Goal: Task Accomplishment & Management: Use online tool/utility

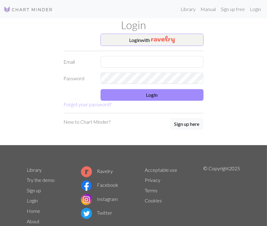
click at [121, 49] on form "Login with Email Password Login Forgot your password?" at bounding box center [134, 71] width 140 height 75
click at [118, 58] on input "text" at bounding box center [152, 62] width 103 height 12
type input "dndus505@naver.com"
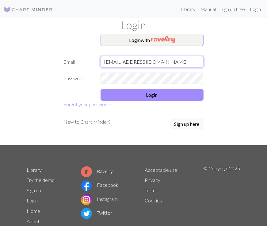
drag, startPoint x: 157, startPoint y: 62, endPoint x: 69, endPoint y: 66, distance: 88.2
click at [19, 56] on div "Library Manual Sign up free Login Login Login with Email dndus505@naver.com Pas…" at bounding box center [133, 113] width 267 height 226
drag, startPoint x: 166, startPoint y: 63, endPoint x: 167, endPoint y: 67, distance: 3.8
click at [166, 63] on input "text" at bounding box center [152, 62] width 103 height 12
type input "dndus505@gmail.com"
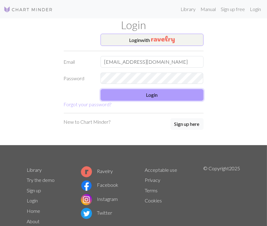
click at [174, 94] on button "Login" at bounding box center [152, 95] width 103 height 12
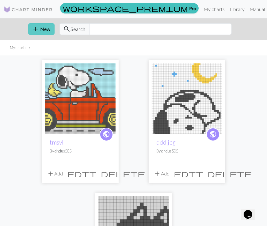
click at [45, 27] on button "add New" at bounding box center [41, 29] width 26 height 12
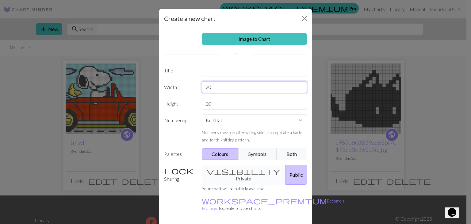
drag, startPoint x: 232, startPoint y: 86, endPoint x: 108, endPoint y: 76, distance: 124.4
click at [108, 76] on div "Create a new chart Image to Chart Title Width 20 Height 20 Numbering Knit flat …" at bounding box center [235, 112] width 471 height 224
drag, startPoint x: 225, startPoint y: 86, endPoint x: 190, endPoint y: 88, distance: 35.0
click at [190, 88] on div "Width 25" at bounding box center [235, 87] width 150 height 12
type input "27"
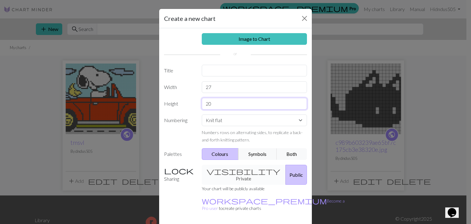
drag, startPoint x: 214, startPoint y: 105, endPoint x: 201, endPoint y: 112, distance: 15.5
click at [201, 112] on div "Image to Chart Title Width 27 Height 20 Numbering Knit flat Knit in the round L…" at bounding box center [235, 127] width 153 height 198
type input "27"
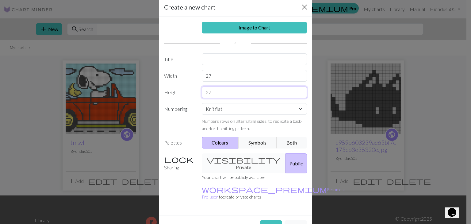
scroll to position [18, 0]
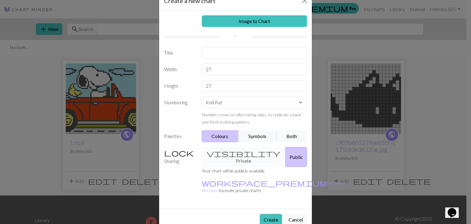
click at [263, 214] on button "Create" at bounding box center [271, 220] width 22 height 12
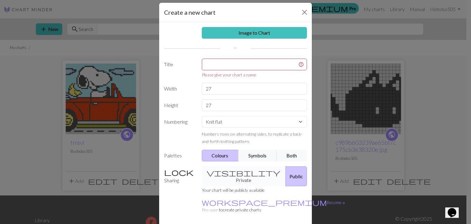
scroll to position [0, 0]
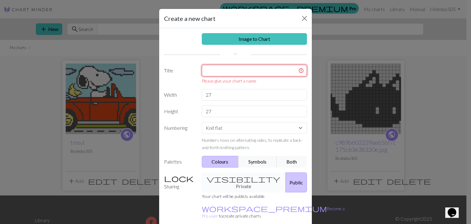
click at [244, 73] on input "text" at bounding box center [255, 71] width 106 height 12
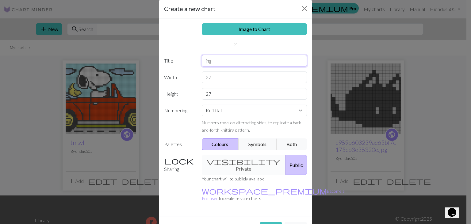
scroll to position [18, 0]
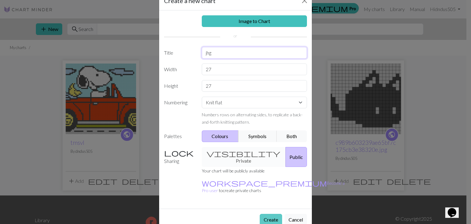
type input "jhg"
click at [267, 214] on button "Create" at bounding box center [271, 220] width 22 height 12
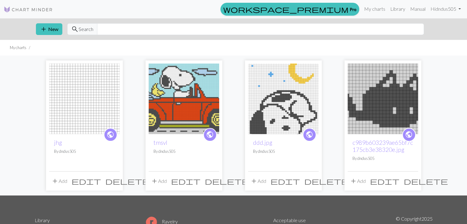
click at [100, 93] on img at bounding box center [84, 99] width 71 height 71
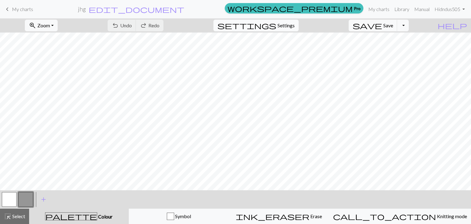
click at [293, 22] on span "Settings" at bounding box center [286, 25] width 17 height 7
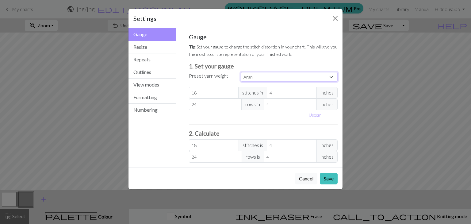
drag, startPoint x: 294, startPoint y: 74, endPoint x: 293, endPoint y: 81, distance: 7.1
click at [295, 73] on select "Custom Square Lace Light Fingering Fingering Sport Double knit Worsted Aran Bul…" at bounding box center [289, 77] width 97 height 10
select select "square"
click at [241, 72] on select "Custom Square Lace Light Fingering Fingering Sport Double knit Worsted Aran Bul…" at bounding box center [289, 77] width 97 height 10
type input "32"
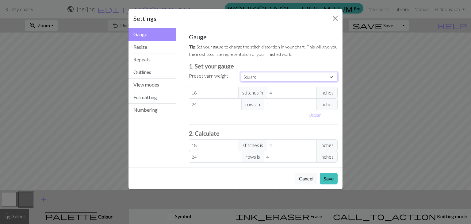
type input "32"
click at [330, 176] on button "Save" at bounding box center [329, 179] width 18 height 12
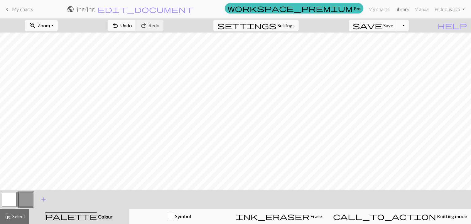
click at [29, 8] on span "My charts" at bounding box center [22, 9] width 21 height 6
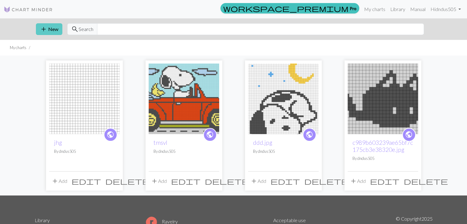
click at [46, 26] on span "add" at bounding box center [43, 29] width 7 height 9
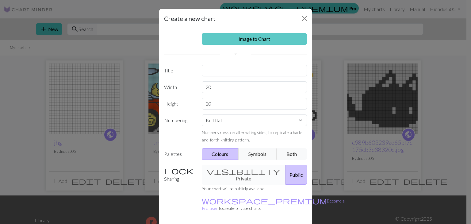
click at [237, 36] on link "Image to Chart" at bounding box center [255, 39] width 106 height 12
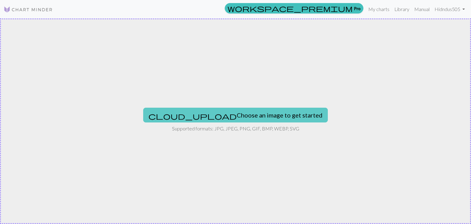
click at [228, 114] on button "cloud_upload Choose an image to get started" at bounding box center [235, 115] width 185 height 15
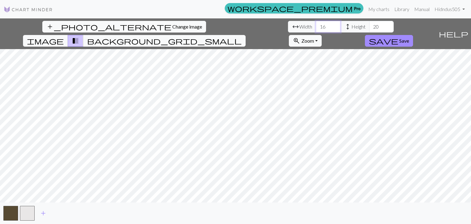
drag, startPoint x: 124, startPoint y: 21, endPoint x: 113, endPoint y: 22, distance: 11.1
click at [288, 22] on div "arrow_range Width 16 height Height 20" at bounding box center [341, 27] width 106 height 12
type input "26"
click at [195, 36] on div "add_photo_alternate Change image arrow_range Width 26 height Height 20 image tr…" at bounding box center [235, 121] width 471 height 206
type input "26"
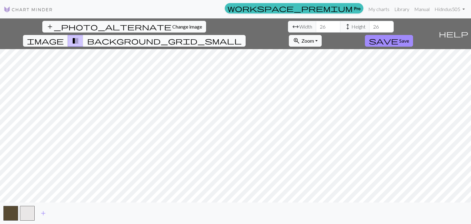
click at [246, 35] on button "background_grid_small" at bounding box center [164, 41] width 163 height 12
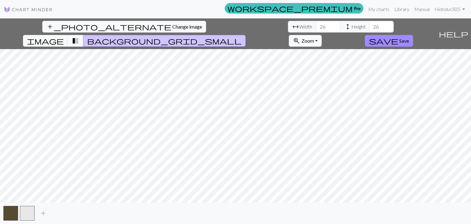
click at [79, 37] on span "transition_fade" at bounding box center [75, 41] width 7 height 9
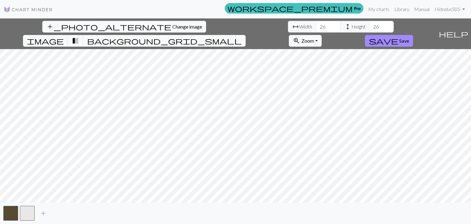
click at [242, 37] on span "background_grid_small" at bounding box center [164, 41] width 155 height 9
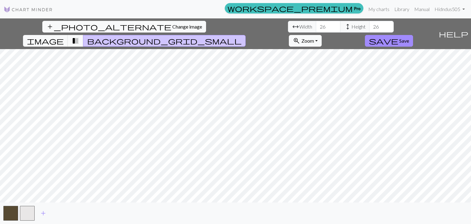
click at [79, 37] on span "transition_fade" at bounding box center [75, 41] width 7 height 9
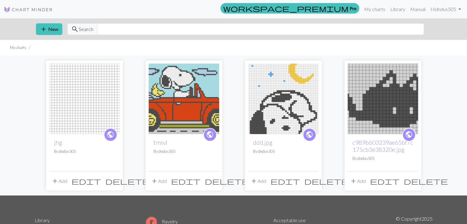
click at [43, 116] on div "public jhg By dndus505 add Add edit delete public tmsvl By dndus505 add Add edi…" at bounding box center [233, 126] width 405 height 140
click at [74, 115] on img at bounding box center [84, 99] width 71 height 71
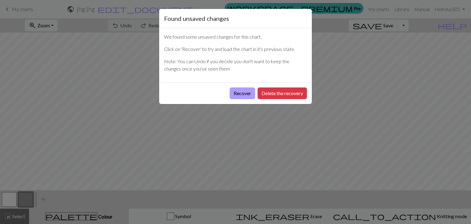
click at [245, 92] on button "Recover" at bounding box center [242, 93] width 25 height 12
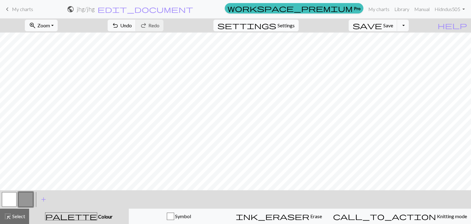
click at [276, 28] on span "settings" at bounding box center [247, 25] width 59 height 9
select select "square"
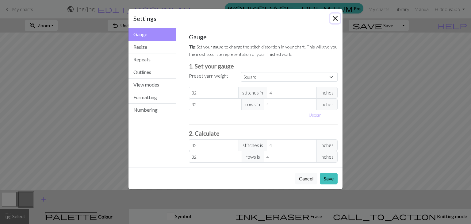
drag, startPoint x: 334, startPoint y: 20, endPoint x: 305, endPoint y: 32, distance: 31.2
click at [334, 20] on button "Close" at bounding box center [335, 19] width 10 height 10
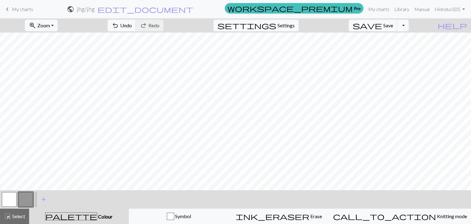
click at [64, 32] on div "zoom_in Zoom Zoom Fit all Fit width Fit height 50% 100% 150% 200% undo Undo Und…" at bounding box center [235, 121] width 471 height 206
click at [58, 29] on button "zoom_in Zoom Zoom" at bounding box center [41, 26] width 33 height 12
click at [59, 40] on button "Fit all" at bounding box center [49, 39] width 48 height 10
click at [29, 200] on button "button" at bounding box center [25, 199] width 15 height 15
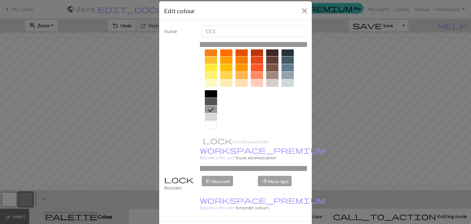
scroll to position [15, 0]
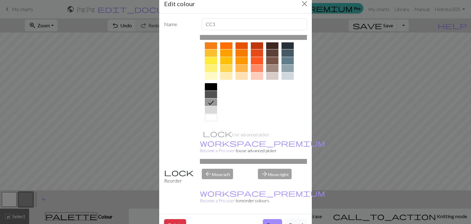
click at [205, 95] on div at bounding box center [211, 94] width 12 height 7
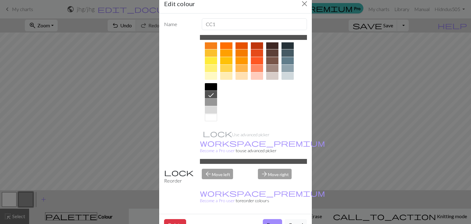
click at [267, 219] on button "Done" at bounding box center [272, 225] width 19 height 12
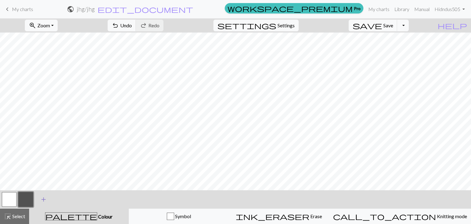
click at [42, 196] on span "add" at bounding box center [43, 199] width 7 height 9
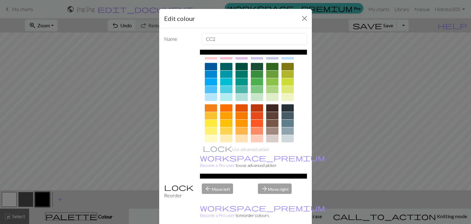
scroll to position [88, 0]
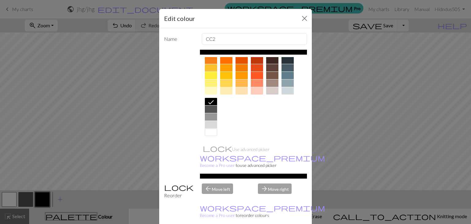
click at [222, 80] on div at bounding box center [226, 82] width 12 height 7
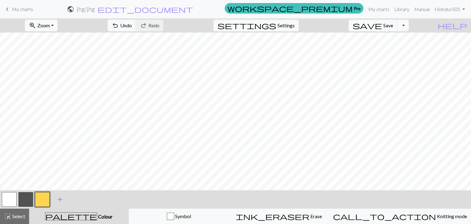
click at [56, 204] on button "add Add a colour" at bounding box center [59, 199] width 15 height 15
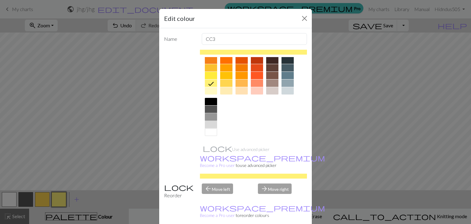
click at [210, 116] on div at bounding box center [211, 116] width 12 height 7
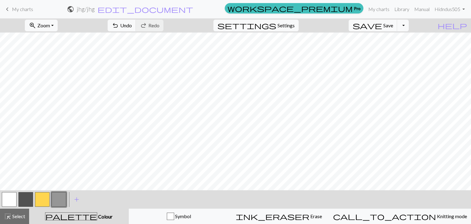
click at [26, 193] on button "button" at bounding box center [25, 199] width 15 height 15
click at [25, 195] on button "button" at bounding box center [25, 199] width 15 height 15
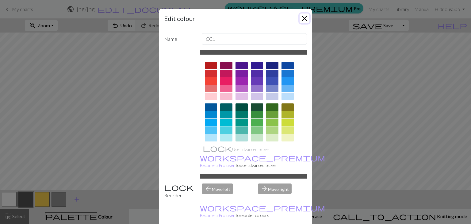
click at [304, 20] on button "Close" at bounding box center [305, 19] width 10 height 10
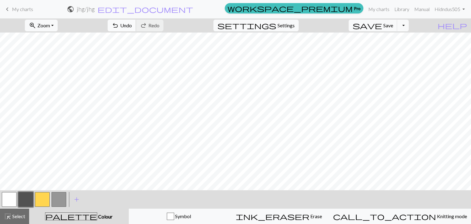
click at [136, 31] on button "undo Undo Undo" at bounding box center [122, 26] width 29 height 12
click at [136, 29] on button "undo Undo Undo" at bounding box center [122, 26] width 29 height 12
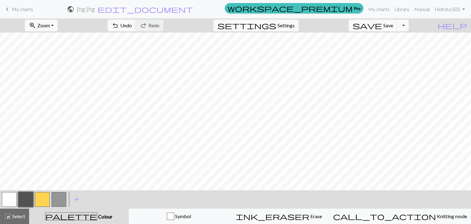
click at [41, 197] on button "button" at bounding box center [42, 199] width 15 height 15
click at [29, 197] on button "button" at bounding box center [25, 199] width 15 height 15
click at [132, 23] on span "Undo" at bounding box center [126, 25] width 12 height 6
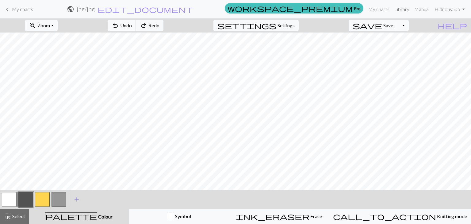
click at [132, 23] on span "Undo" at bounding box center [126, 25] width 12 height 6
click at [43, 199] on button "button" at bounding box center [42, 199] width 15 height 15
click at [26, 202] on button "button" at bounding box center [25, 199] width 15 height 15
click at [119, 23] on span "undo" at bounding box center [115, 25] width 7 height 9
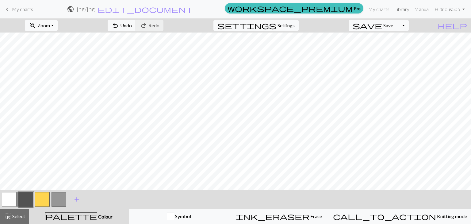
click at [12, 200] on button "button" at bounding box center [9, 199] width 15 height 15
click at [47, 203] on button "button" at bounding box center [42, 199] width 15 height 15
click at [53, 201] on button "button" at bounding box center [59, 199] width 15 height 15
click at [26, 199] on button "button" at bounding box center [25, 199] width 15 height 15
click at [19, 215] on span "Select" at bounding box center [18, 216] width 14 height 6
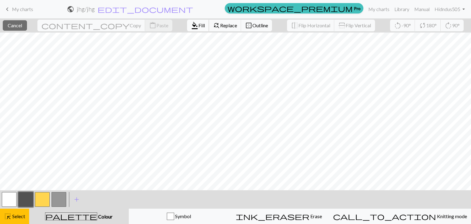
click at [199, 26] on span "Fill" at bounding box center [202, 25] width 6 height 6
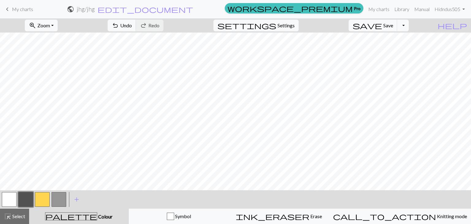
drag, startPoint x: 17, startPoint y: 216, endPoint x: 32, endPoint y: 213, distance: 15.8
click at [17, 216] on span "Select" at bounding box center [18, 216] width 14 height 6
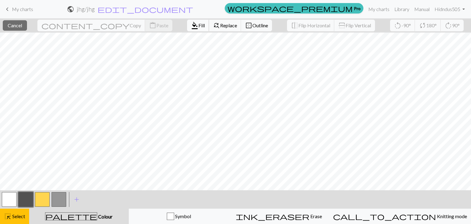
click at [187, 29] on button "format_color_fill Fill" at bounding box center [198, 26] width 22 height 12
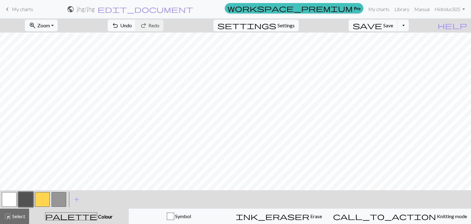
click at [152, 32] on div "undo Undo Undo redo Redo Redo" at bounding box center [135, 25] width 65 height 14
click at [132, 23] on span "Undo" at bounding box center [126, 25] width 12 height 6
drag, startPoint x: 17, startPoint y: 216, endPoint x: 23, endPoint y: 213, distance: 6.9
click at [17, 216] on span "Select" at bounding box center [18, 216] width 14 height 6
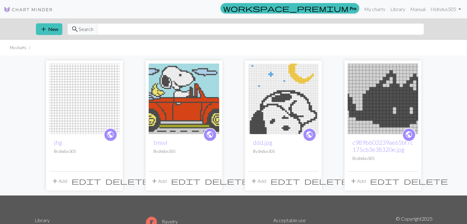
click at [85, 92] on img at bounding box center [84, 99] width 71 height 71
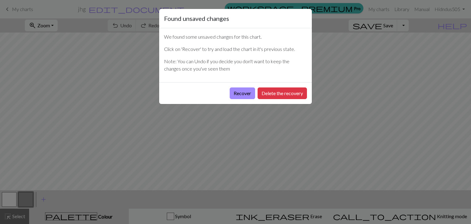
click at [248, 100] on div "Recover Delete the recovery" at bounding box center [235, 93] width 153 height 22
click at [248, 95] on button "Recover" at bounding box center [242, 93] width 25 height 12
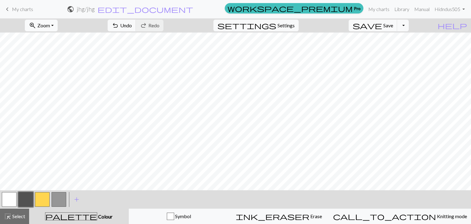
click at [36, 21] on span "zoom_in" at bounding box center [32, 25] width 7 height 9
click at [58, 36] on button "Fit all" at bounding box center [49, 39] width 48 height 10
click at [23, 213] on div "highlight_alt Select Select" at bounding box center [14, 216] width 21 height 7
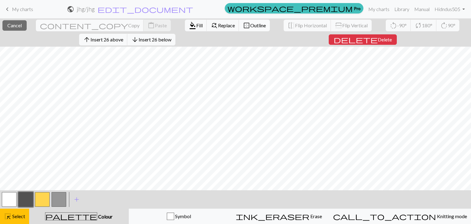
click at [250, 25] on span "Outline" at bounding box center [258, 25] width 16 height 6
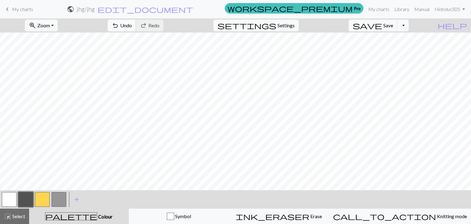
click at [119, 25] on span "undo" at bounding box center [115, 25] width 7 height 9
click at [18, 213] on span "Select" at bounding box center [18, 216] width 14 height 6
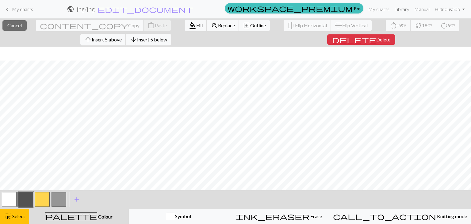
scroll to position [14, 0]
click at [122, 42] on span "Insert 2 above" at bounding box center [107, 40] width 30 height 6
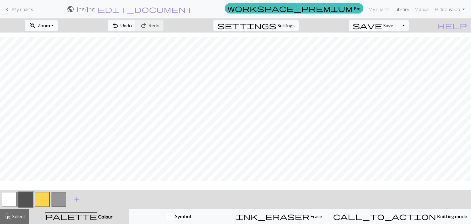
scroll to position [10, 0]
click at [132, 26] on span "Undo" at bounding box center [126, 25] width 12 height 6
click at [132, 25] on span "Undo" at bounding box center [126, 25] width 12 height 6
click at [147, 25] on span "redo" at bounding box center [143, 25] width 7 height 9
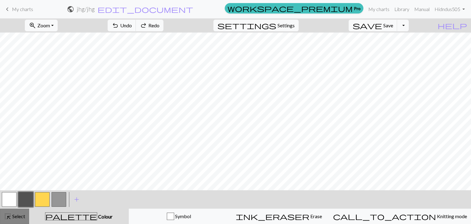
click at [13, 217] on span "Select" at bounding box center [18, 216] width 14 height 6
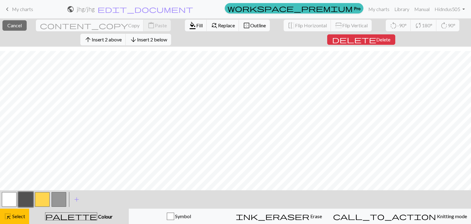
scroll to position [14, 0]
click at [155, 39] on span "Insert 1 below" at bounding box center [152, 40] width 30 height 6
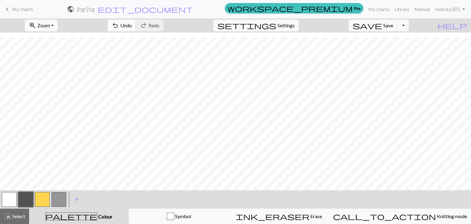
click at [119, 27] on span "undo" at bounding box center [115, 25] width 7 height 9
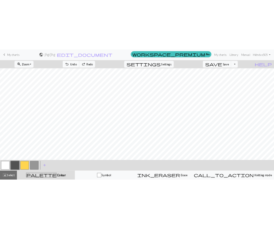
scroll to position [0, 0]
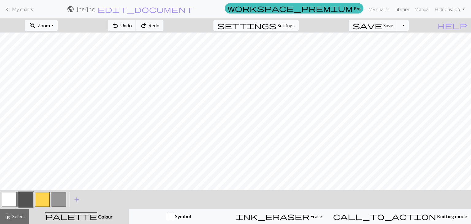
click at [299, 29] on button "settings Settings" at bounding box center [256, 26] width 85 height 12
select select "square"
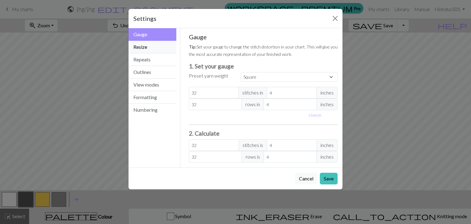
click at [146, 50] on button "Resize" at bounding box center [153, 47] width 48 height 13
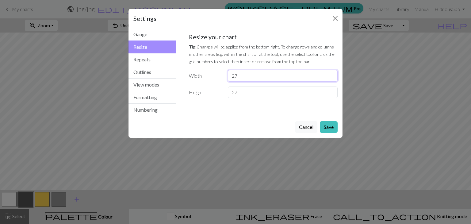
click at [334, 79] on input "27" at bounding box center [283, 76] width 110 height 12
type input "26"
click at [334, 78] on input "26" at bounding box center [283, 76] width 110 height 12
click at [332, 95] on input "26" at bounding box center [283, 93] width 110 height 12
type input "25"
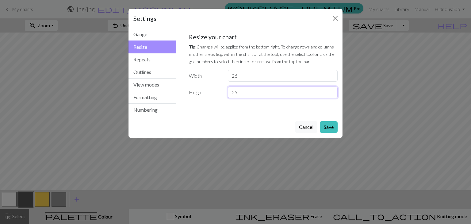
click at [332, 95] on input "25" at bounding box center [283, 93] width 110 height 12
click at [328, 125] on button "Save" at bounding box center [329, 127] width 18 height 12
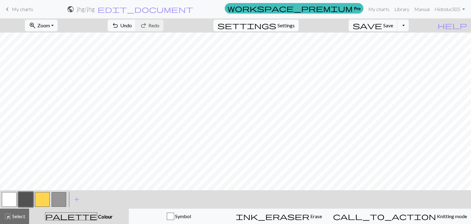
click at [295, 25] on span "Settings" at bounding box center [286, 25] width 17 height 7
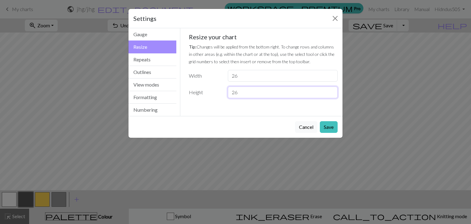
type input "26"
click at [332, 91] on input "26" at bounding box center [283, 93] width 110 height 12
click at [332, 76] on input "25" at bounding box center [283, 76] width 110 height 12
type input "24"
click at [332, 76] on input "24" at bounding box center [283, 76] width 110 height 12
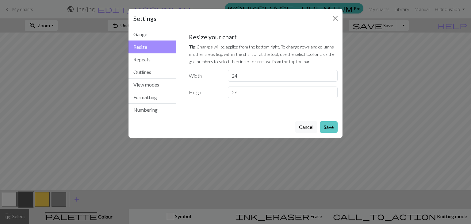
click at [329, 122] on button "Save" at bounding box center [329, 127] width 18 height 12
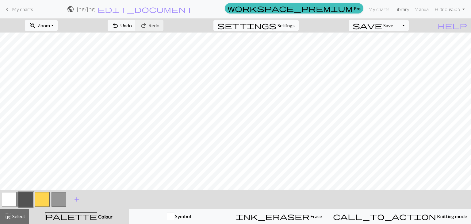
click at [276, 25] on span "settings" at bounding box center [247, 25] width 59 height 9
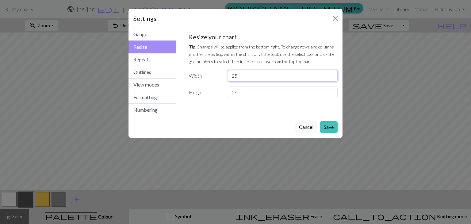
type input "25"
click at [333, 74] on input "25" at bounding box center [283, 76] width 110 height 12
click at [330, 126] on button "Save" at bounding box center [329, 127] width 18 height 12
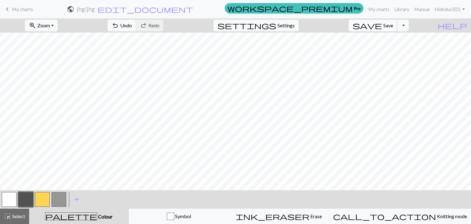
click at [382, 25] on span "save" at bounding box center [367, 25] width 29 height 9
click at [409, 25] on button "Toggle Dropdown" at bounding box center [403, 26] width 12 height 12
click at [398, 48] on button "save_alt Download" at bounding box center [357, 49] width 101 height 10
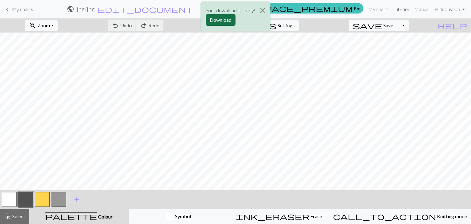
drag, startPoint x: 213, startPoint y: 14, endPoint x: 213, endPoint y: 19, distance: 4.9
click at [213, 14] on div "Your download is ready! Download" at bounding box center [236, 16] width 70 height 29
click at [213, 20] on button "Download" at bounding box center [221, 20] width 30 height 12
